Goal: Obtain resource: Download file/media

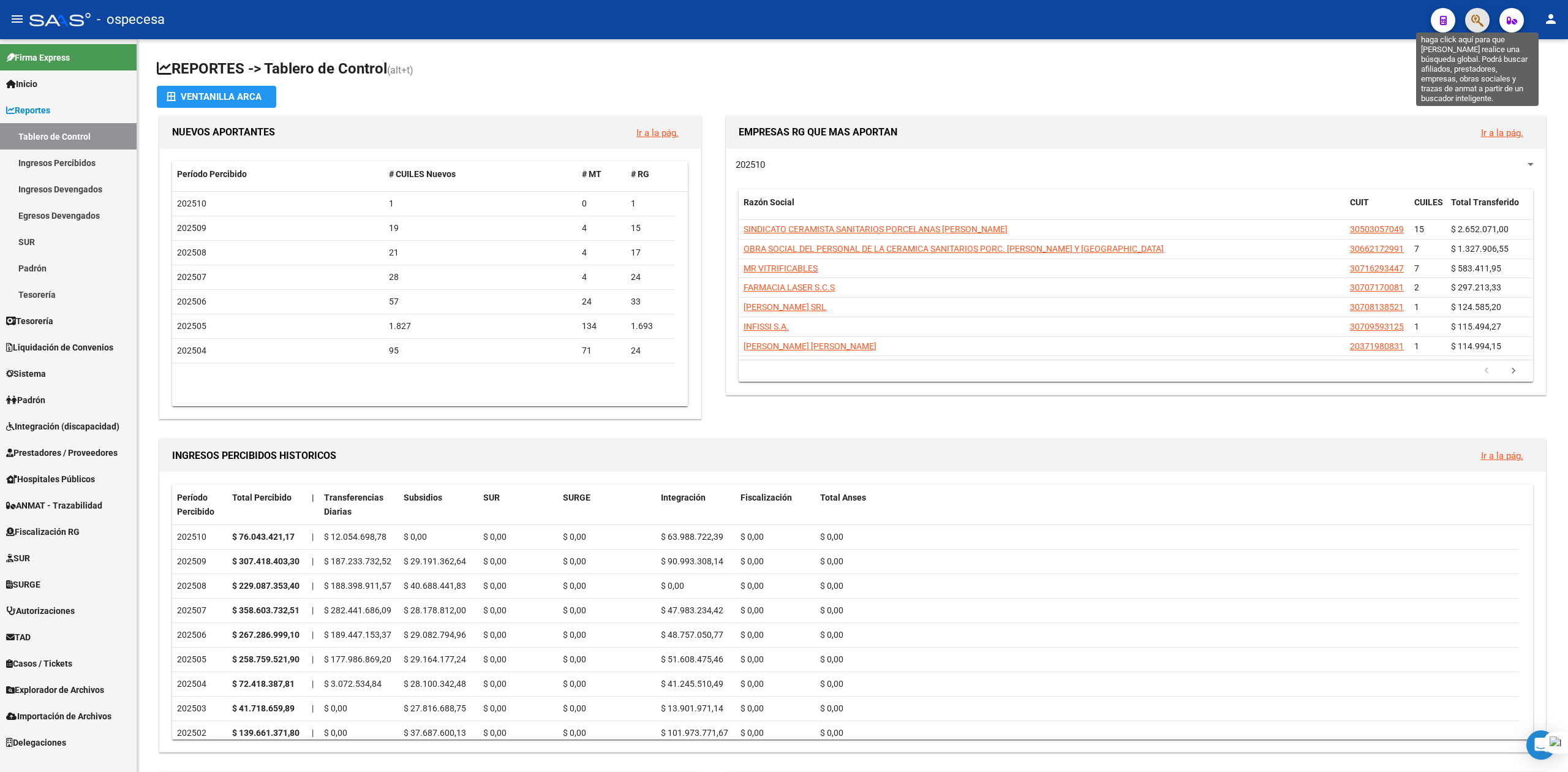
click at [1475, 16] on icon "button" at bounding box center [1477, 21] width 12 height 14
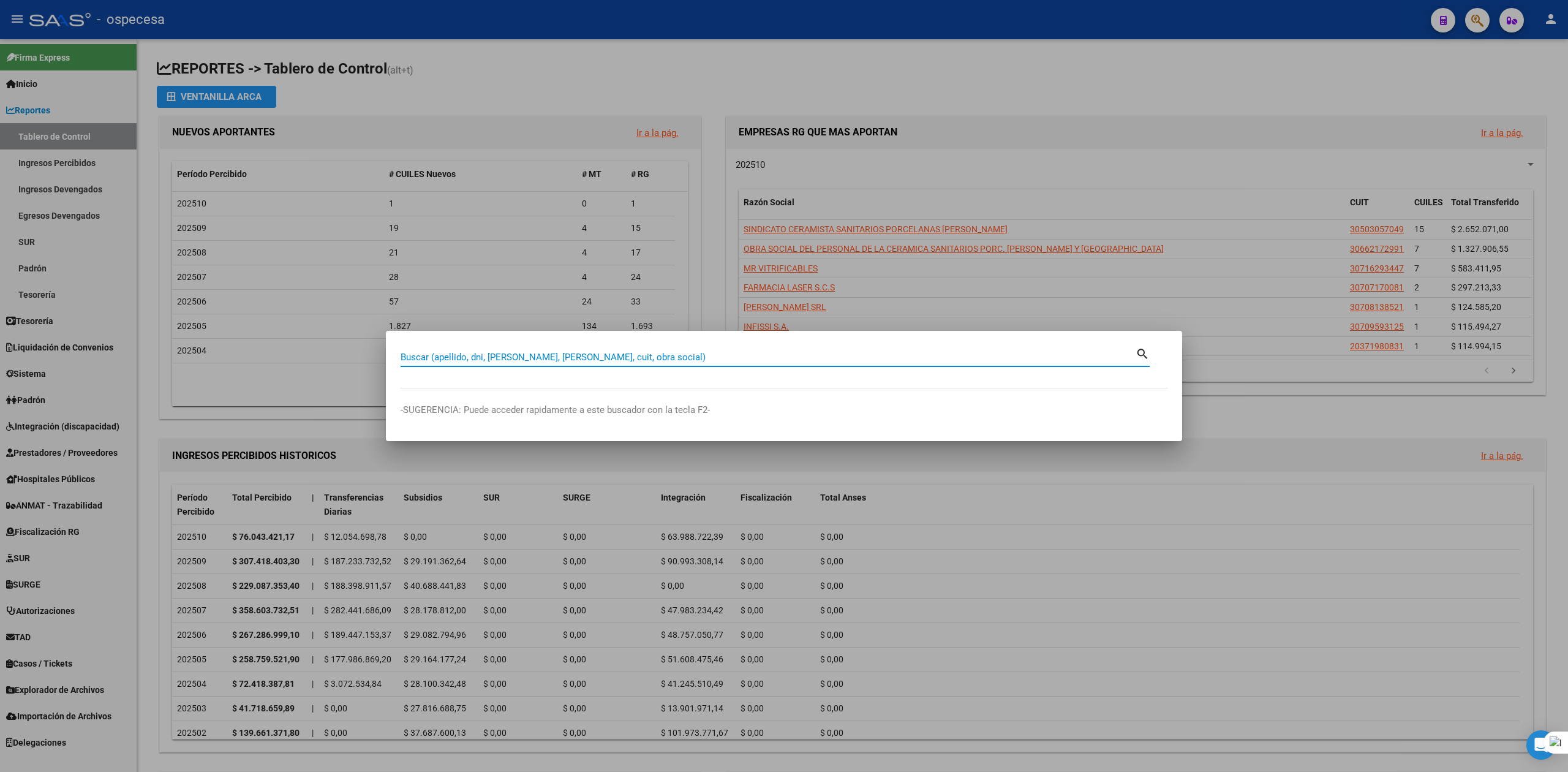
click at [547, 362] on input "Buscar (apellido, dni, [PERSON_NAME], [PERSON_NAME], cuit, obra social)" at bounding box center [768, 357] width 735 height 11
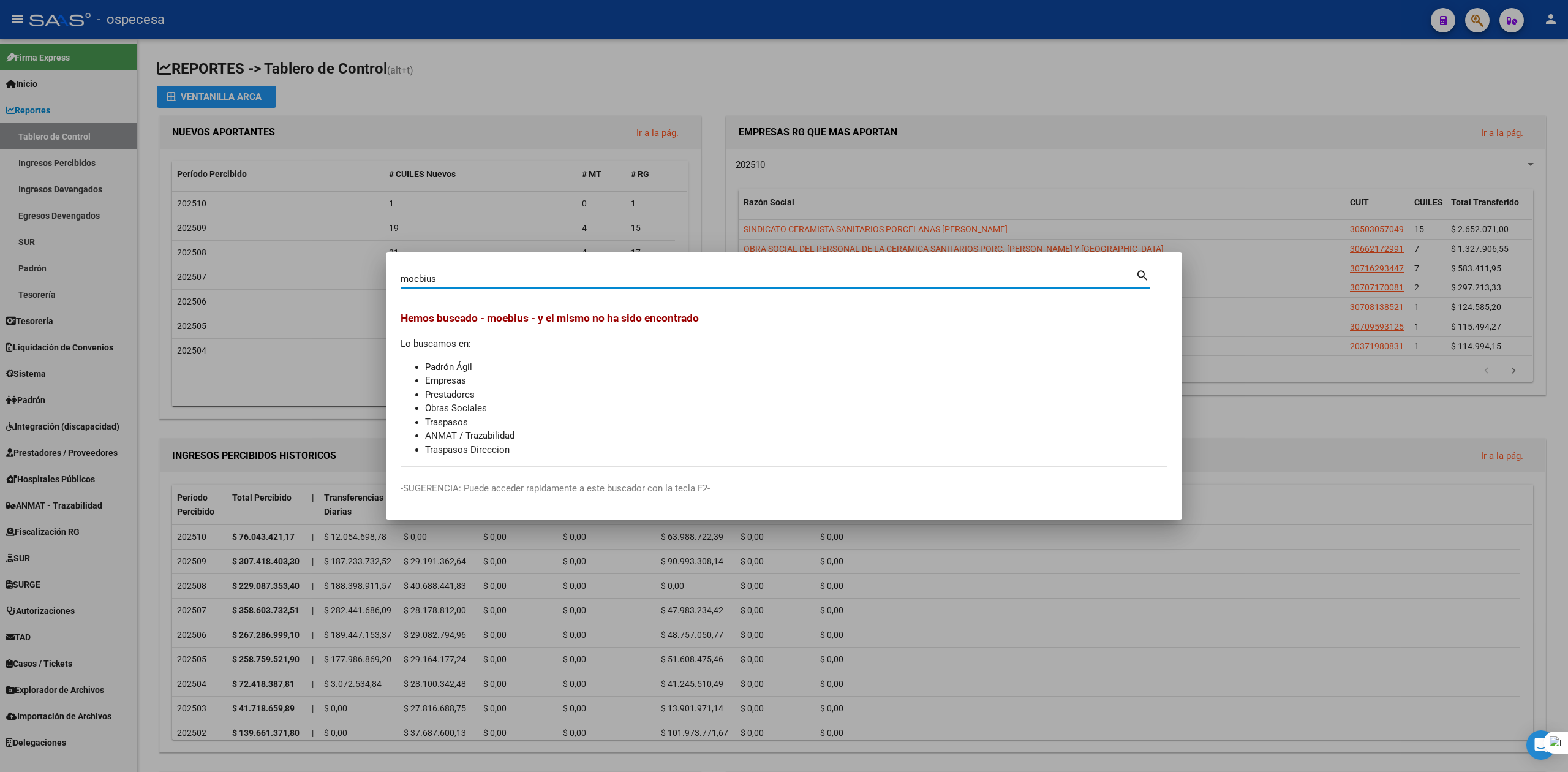
click at [540, 283] on input "moebius" at bounding box center [768, 278] width 735 height 11
type input "[PERSON_NAME]"
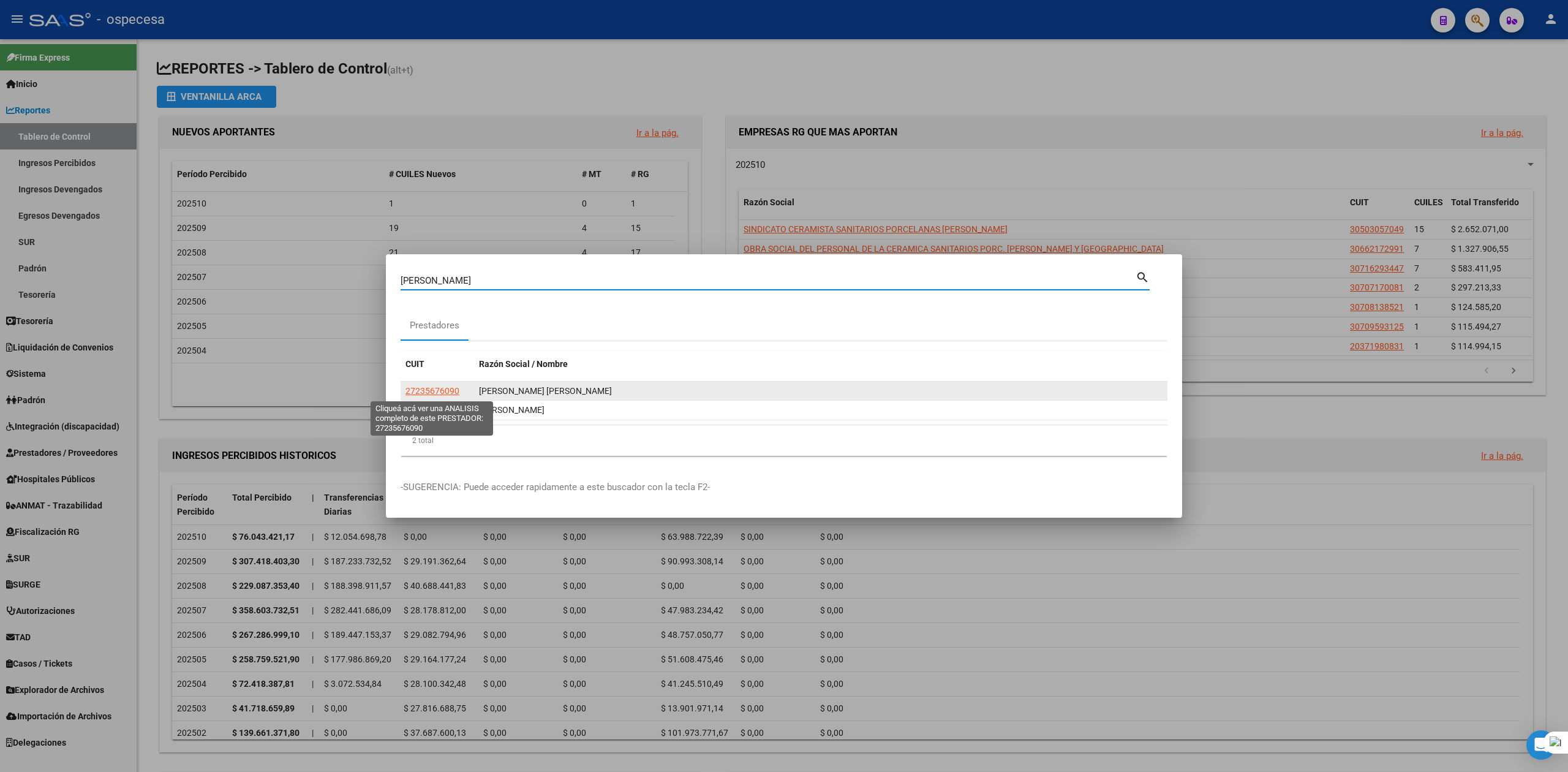
click at [451, 395] on span "27235676090" at bounding box center [433, 391] width 54 height 10
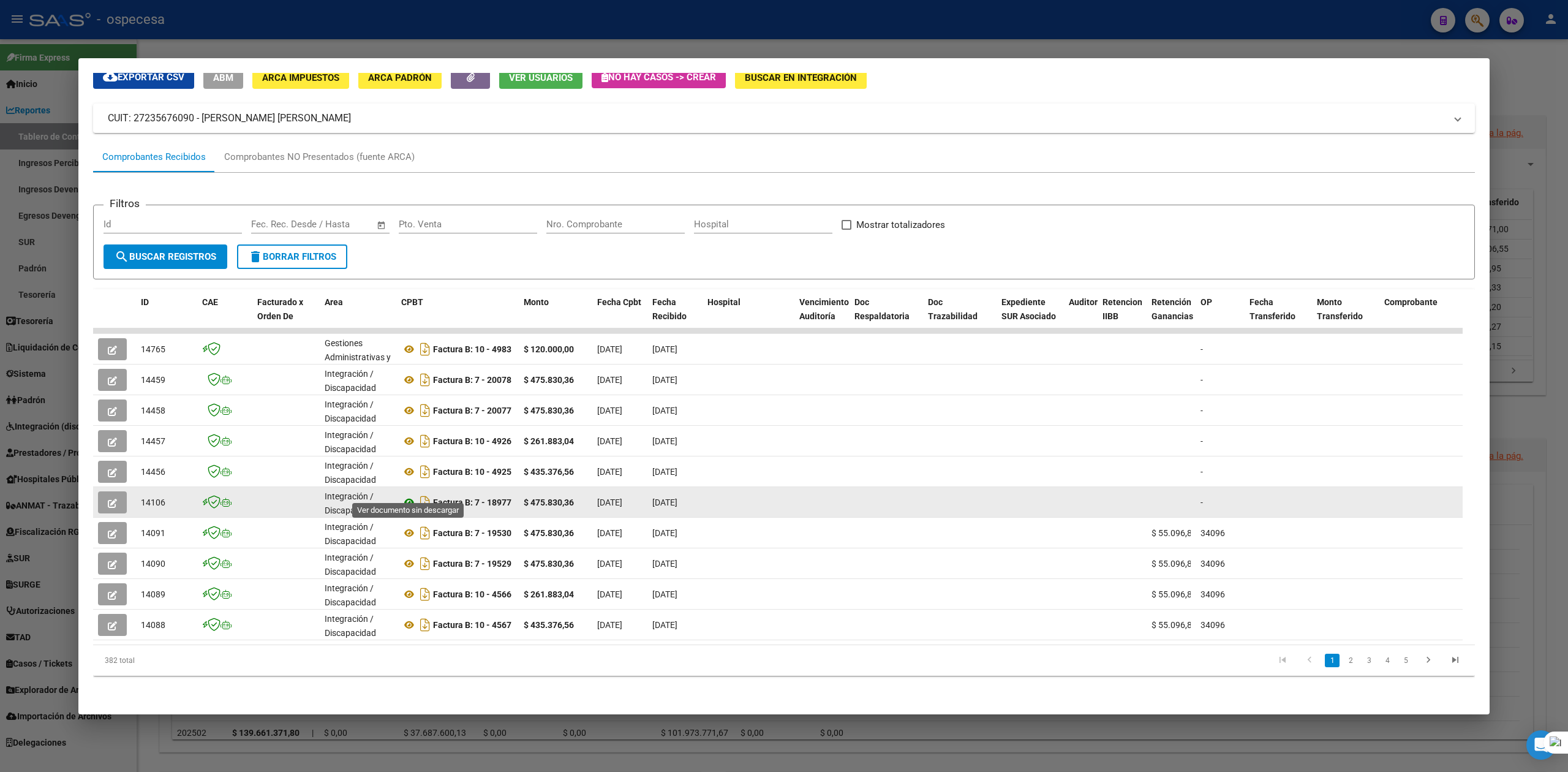
click at [403, 495] on icon at bounding box center [409, 502] width 16 height 15
click at [411, 495] on icon at bounding box center [409, 502] width 16 height 15
click at [404, 495] on icon at bounding box center [409, 502] width 16 height 15
click at [115, 499] on icon "button" at bounding box center [112, 504] width 9 height 9
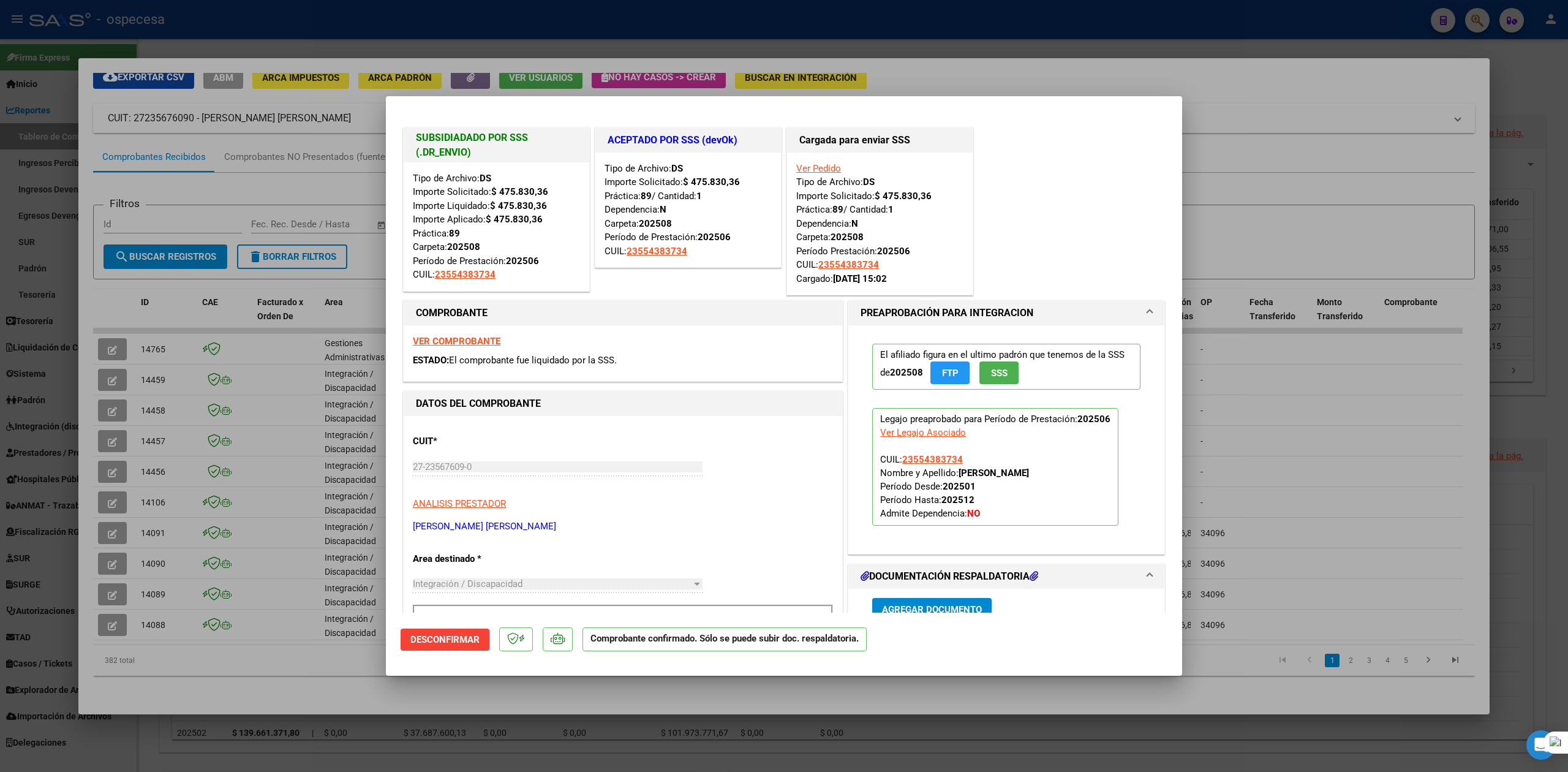
click at [1419, 162] on div at bounding box center [784, 386] width 1568 height 772
type input "$ 0,00"
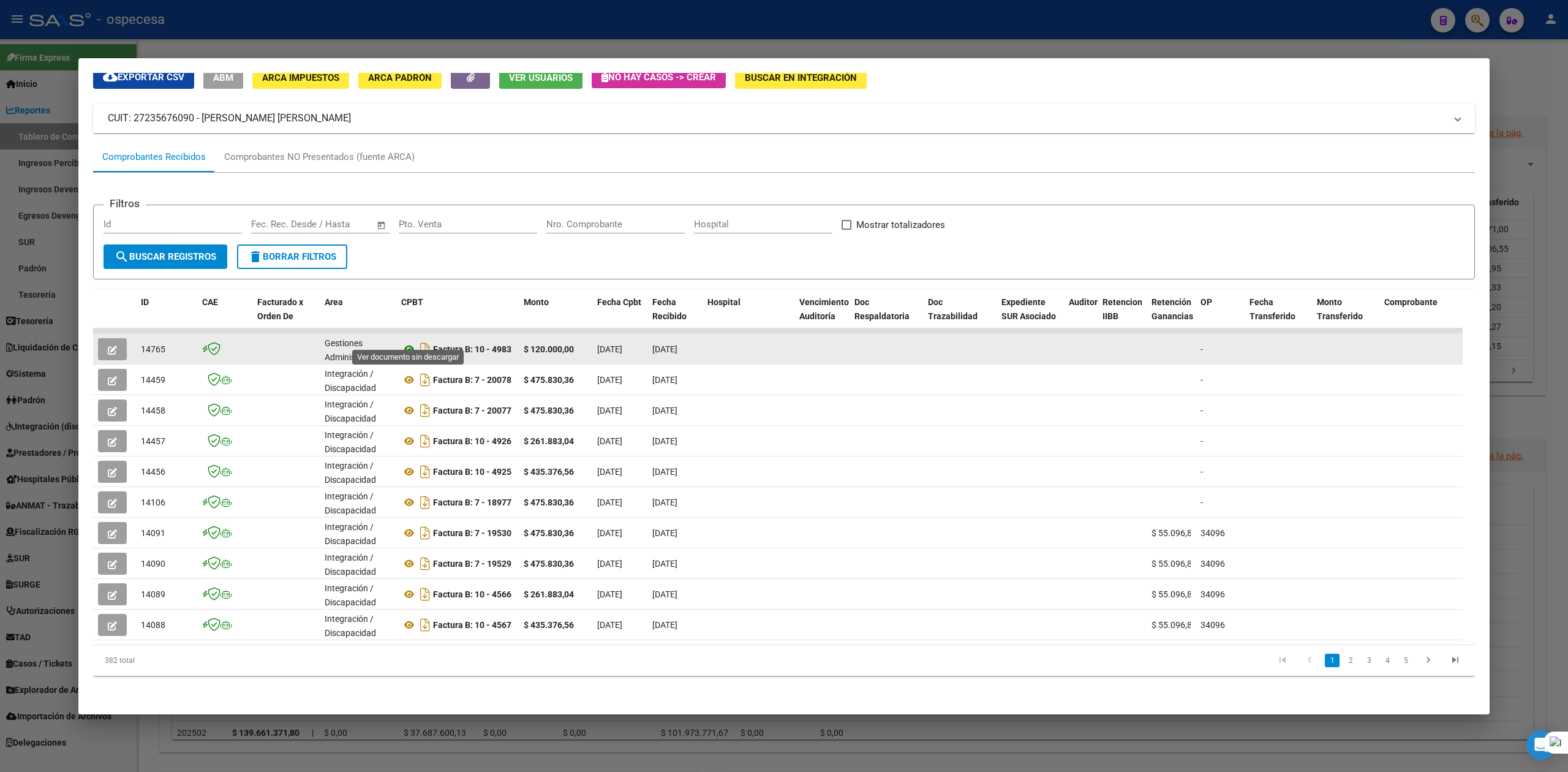
click at [411, 342] on icon at bounding box center [409, 349] width 16 height 15
